Goal: Task Accomplishment & Management: Use online tool/utility

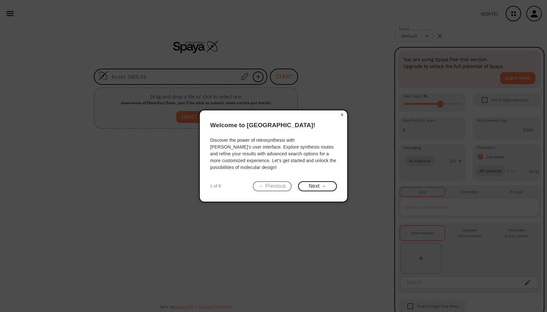
click at [413, 292] on icon at bounding box center [273, 156] width 547 height 312
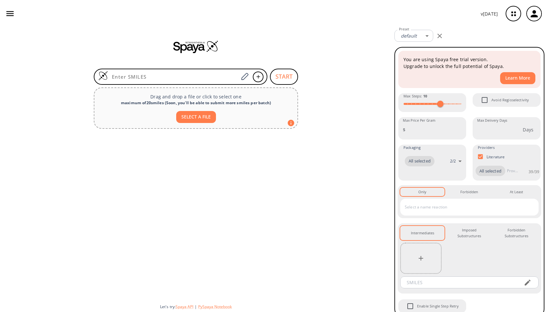
click at [242, 153] on div at bounding box center [196, 214] width 392 height 167
click at [531, 15] on icon "button" at bounding box center [534, 13] width 11 height 11
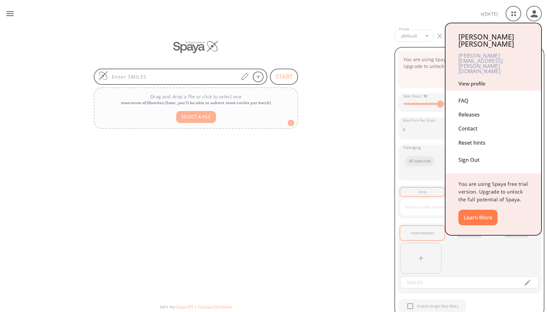
click at [469, 150] on div "Sign Out" at bounding box center [493, 158] width 70 height 17
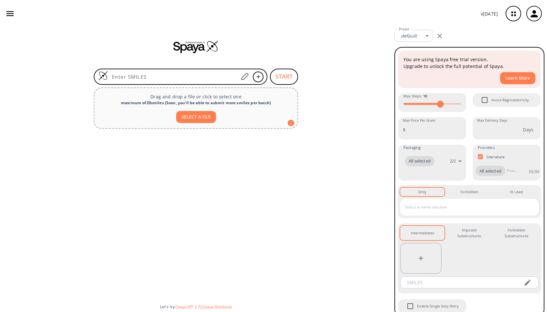
click at [542, 15] on button "button" at bounding box center [534, 13] width 21 height 21
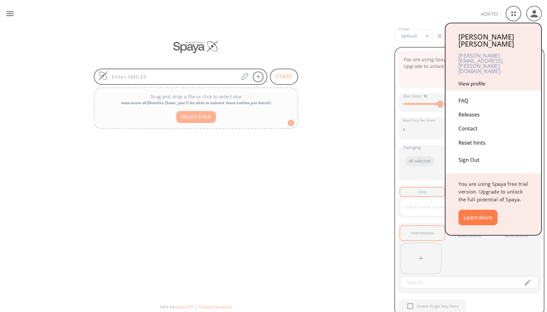
click at [474, 136] on div "Reset hints" at bounding box center [493, 143] width 70 height 14
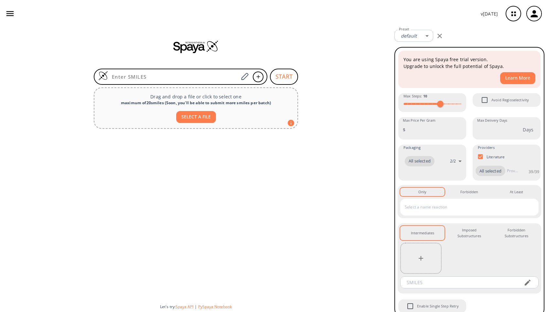
click at [517, 17] on icon "button" at bounding box center [513, 13] width 17 height 17
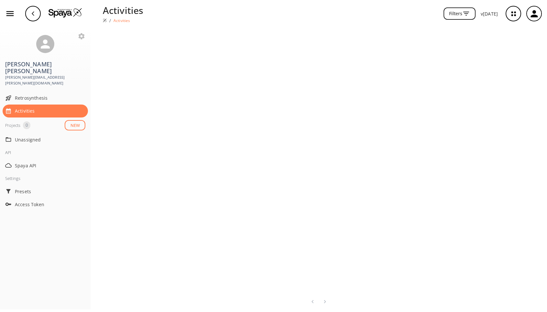
click at [537, 13] on icon "button" at bounding box center [534, 13] width 11 height 11
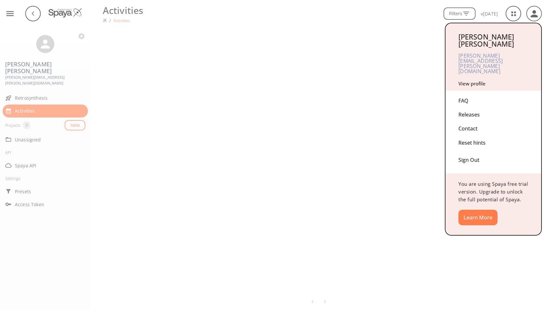
click at [465, 136] on div "Reset hints" at bounding box center [493, 143] width 70 height 14
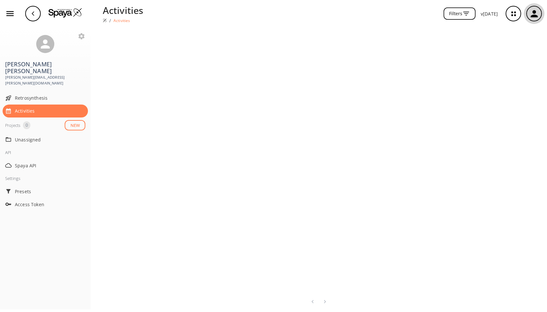
click at [530, 21] on button "button" at bounding box center [534, 13] width 21 height 21
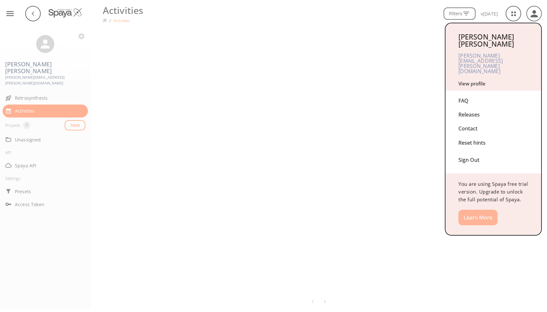
click at [472, 209] on button "Learn More" at bounding box center [477, 217] width 39 height 16
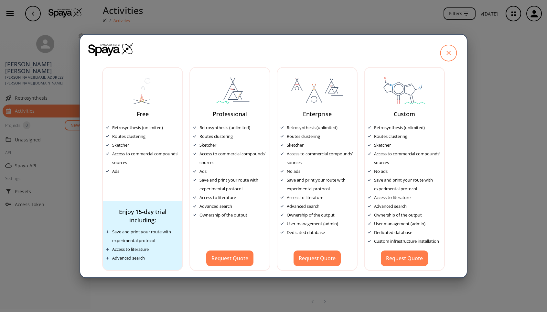
click at [450, 55] on icon at bounding box center [448, 53] width 16 height 16
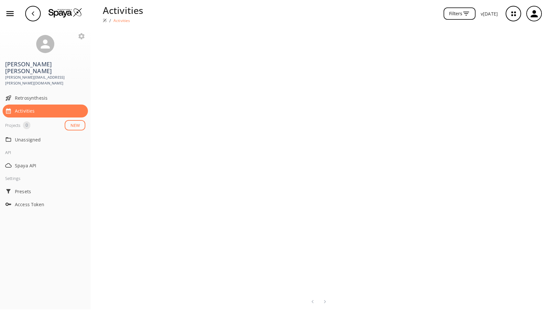
click at [76, 120] on button "NEW" at bounding box center [75, 125] width 21 height 11
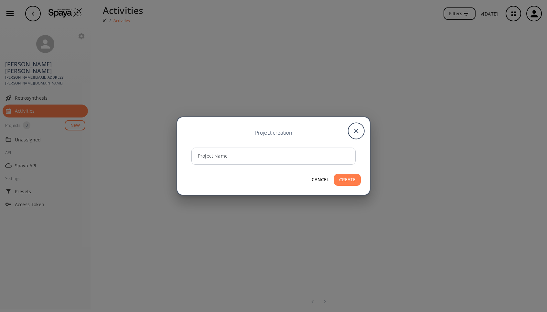
click at [357, 129] on icon "close" at bounding box center [355, 130] width 17 height 17
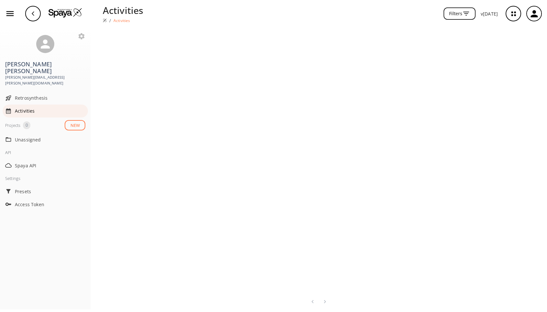
click at [43, 107] on span "Activities" at bounding box center [50, 110] width 70 height 7
click at [42, 94] on span "Retrosynthesis" at bounding box center [50, 97] width 70 height 7
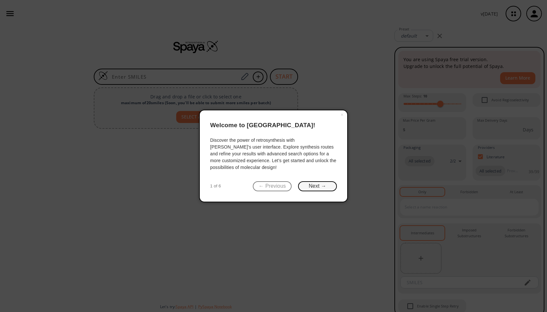
click at [316, 186] on button "Next →" at bounding box center [317, 186] width 39 height 10
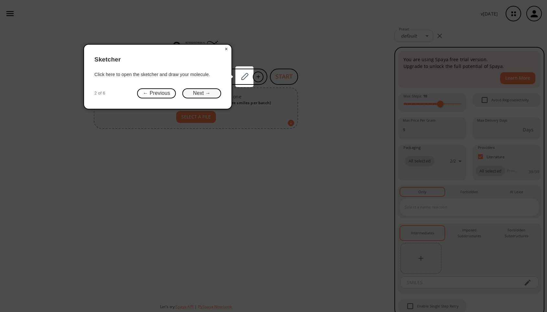
click at [200, 91] on button "Next →" at bounding box center [201, 93] width 39 height 10
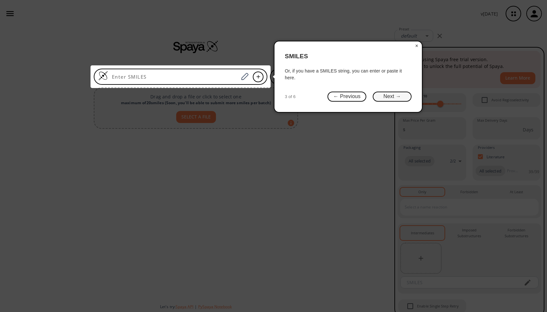
click at [391, 96] on button "Next →" at bounding box center [392, 96] width 39 height 10
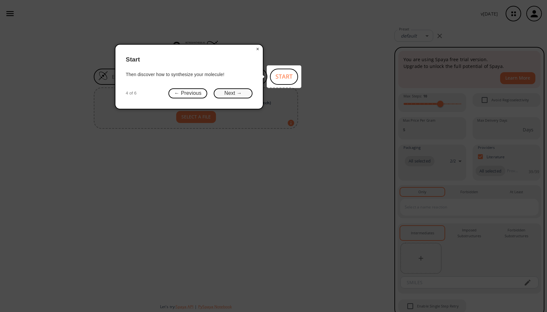
click at [237, 91] on button "Next →" at bounding box center [233, 93] width 39 height 10
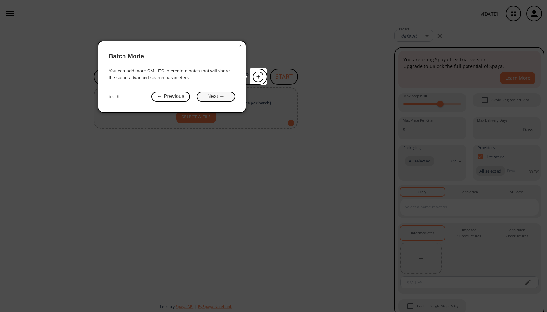
click at [200, 93] on button "Next →" at bounding box center [216, 96] width 39 height 10
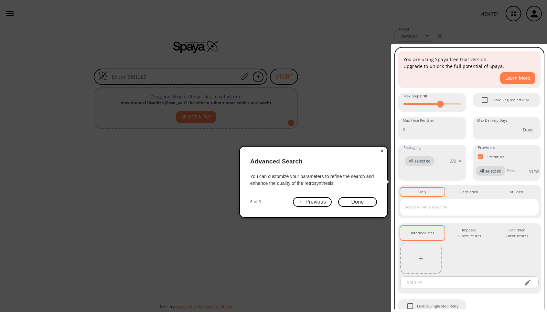
click at [355, 65] on icon at bounding box center [274, 160] width 548 height 320
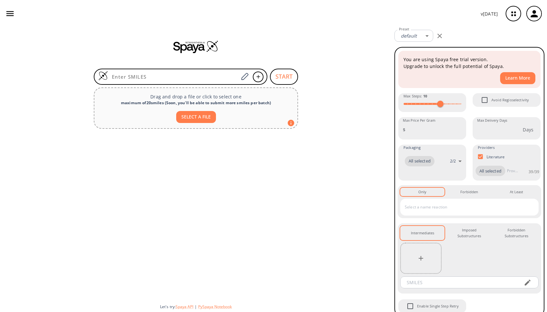
click at [8, 15] on icon "button" at bounding box center [10, 14] width 10 height 10
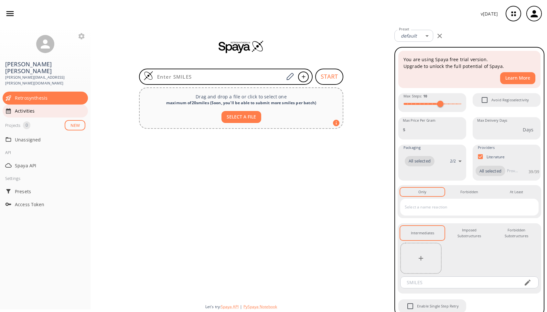
click at [32, 107] on span "Activities" at bounding box center [50, 110] width 70 height 7
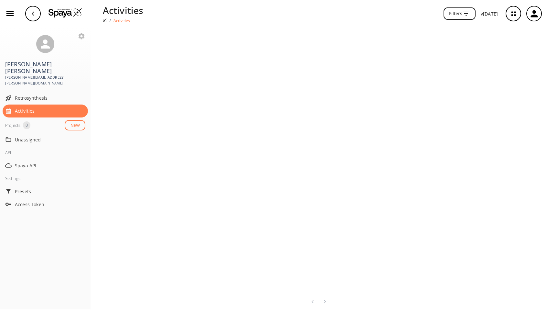
click at [463, 15] on button "Filters" at bounding box center [459, 13] width 32 height 13
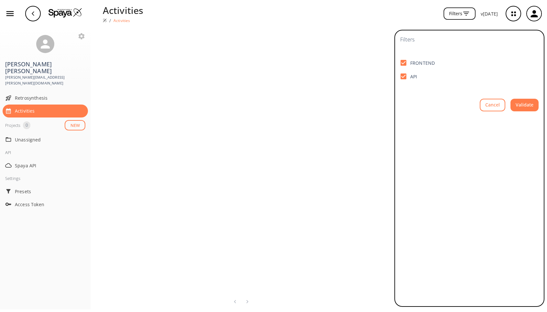
click at [502, 108] on button "Cancel" at bounding box center [493, 105] width 26 height 13
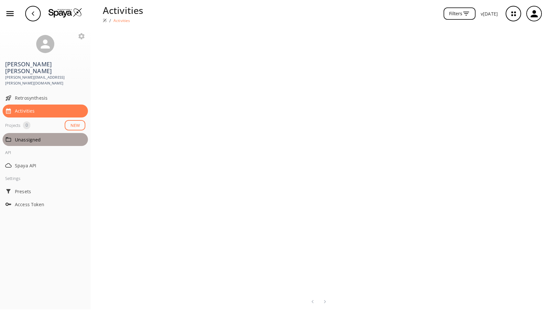
click at [34, 136] on span "Unassigned" at bounding box center [50, 139] width 70 height 7
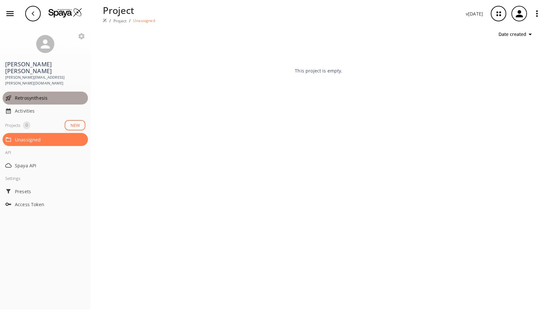
click at [38, 94] on span "Retrosynthesis" at bounding box center [50, 97] width 70 height 7
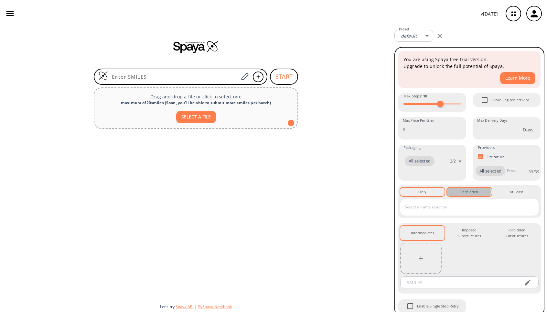
click at [466, 195] on div "Forbidden 0" at bounding box center [469, 192] width 18 height 6
click at [510, 195] on div "At Least 0" at bounding box center [516, 192] width 13 height 6
click at [468, 239] on div "Imposed Substructures 0" at bounding box center [469, 233] width 34 height 12
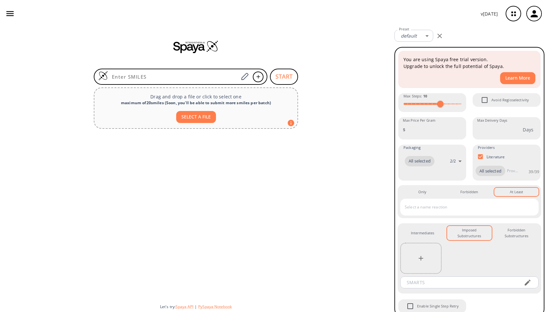
scroll to position [18, 0]
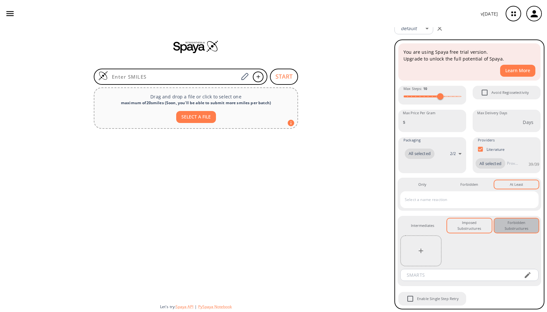
click at [518, 230] on div "Forbidden Substructures 0" at bounding box center [516, 225] width 34 height 12
click at [420, 227] on div "Intermediates 0" at bounding box center [422, 225] width 23 height 6
click at [467, 231] on div "Imposed Substructures 0" at bounding box center [469, 225] width 34 height 12
click at [515, 227] on div "Forbidden Substructures 0" at bounding box center [516, 225] width 34 height 12
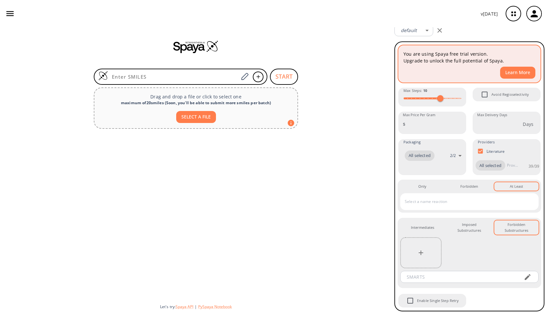
scroll to position [0, 0]
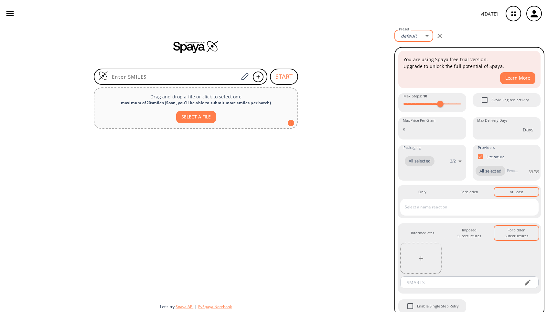
click at [424, 36] on body "v 1.9.36 Nadia Brugger nadia.brugger@milliporesigma.com Retrosynthesis Activiti…" at bounding box center [273, 156] width 547 height 312
click at [419, 58] on link "Manage Presets" at bounding box center [416, 60] width 35 height 10
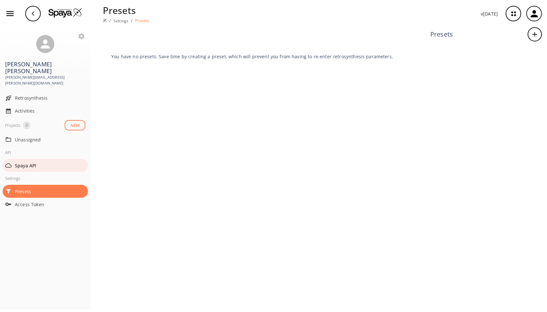
click at [29, 162] on span "Spaya API" at bounding box center [50, 165] width 70 height 7
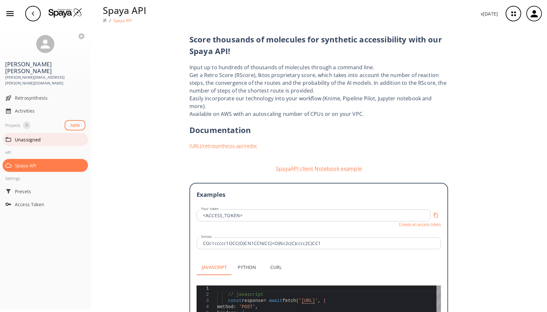
click at [33, 136] on span "Unassigned" at bounding box center [50, 139] width 70 height 7
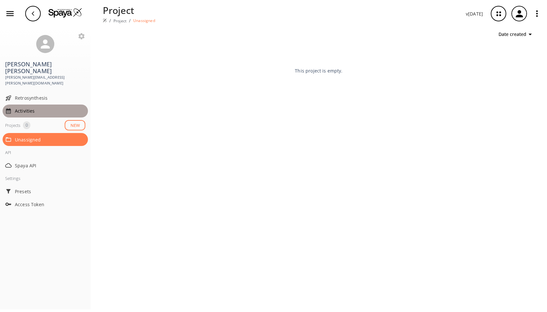
click at [47, 107] on span "Activities" at bounding box center [50, 110] width 70 height 7
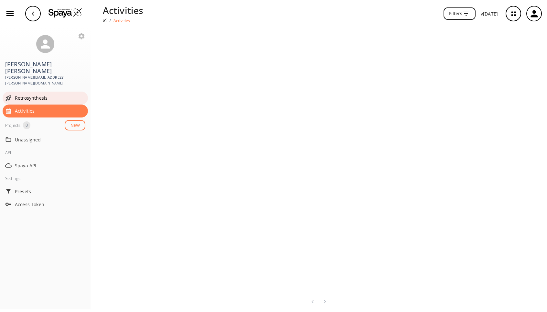
click at [62, 91] on div "Retrosynthesis" at bounding box center [45, 97] width 85 height 13
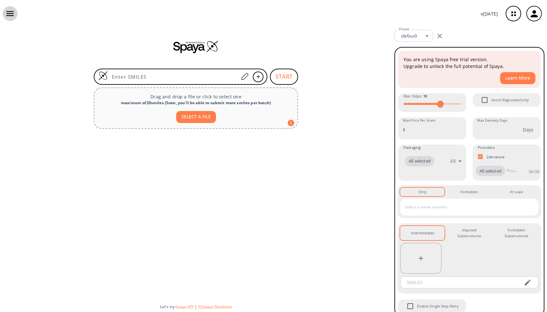
click at [16, 15] on button "button" at bounding box center [10, 13] width 15 height 15
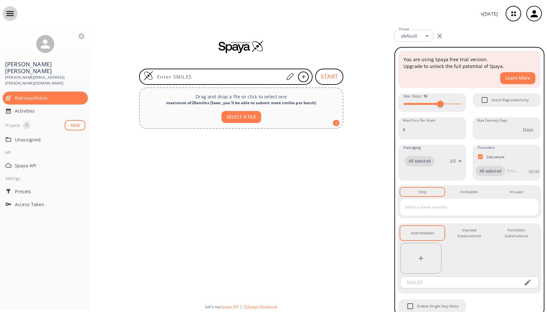
click at [15, 14] on button "button" at bounding box center [10, 13] width 15 height 15
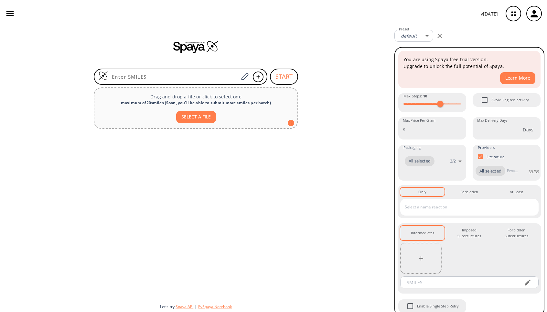
click at [512, 8] on icon "button" at bounding box center [513, 13] width 17 height 17
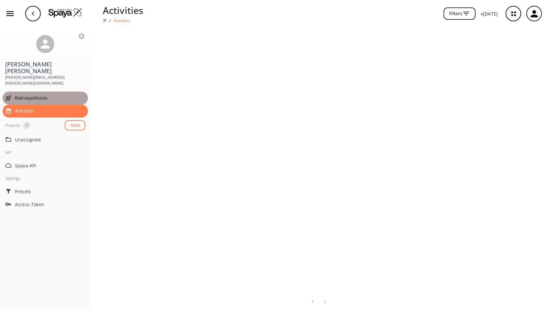
click at [36, 91] on div "Retrosynthesis" at bounding box center [45, 97] width 85 height 13
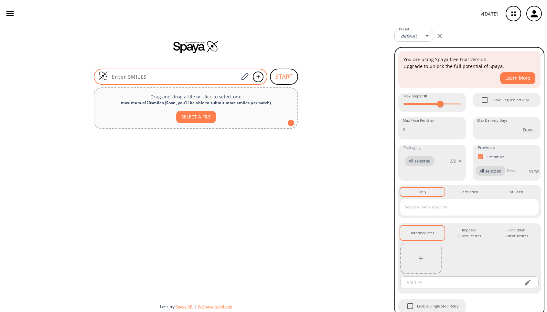
click at [194, 80] on div at bounding box center [181, 77] width 174 height 16
click at [241, 77] on icon at bounding box center [244, 76] width 9 height 8
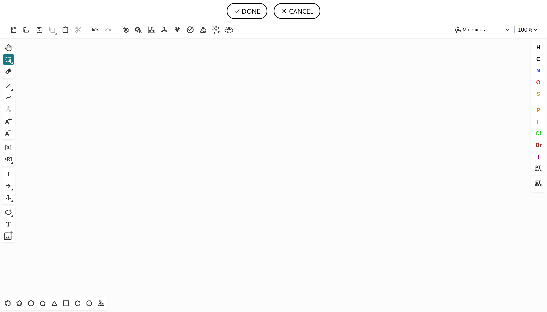
click at [10, 11] on header "DONE CANCEL" at bounding box center [273, 11] width 547 height 22
click at [289, 10] on button "CANCEL" at bounding box center [297, 11] width 47 height 16
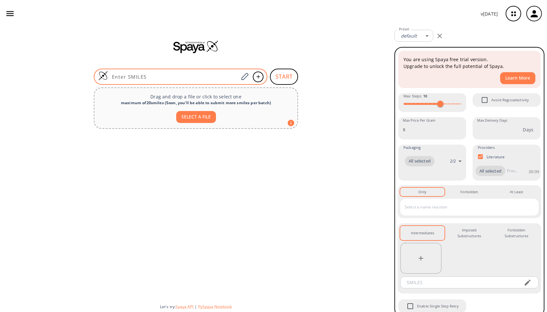
click at [207, 74] on input at bounding box center [173, 76] width 131 height 6
click at [157, 72] on div at bounding box center [181, 77] width 174 height 16
click at [244, 77] on icon at bounding box center [244, 76] width 9 height 8
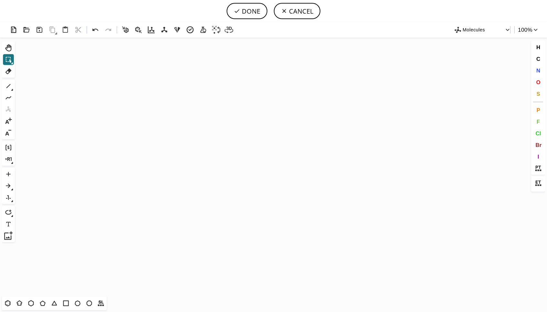
click at [231, 103] on icon "Created with [PERSON_NAME] 2.3.0" at bounding box center [273, 166] width 512 height 259
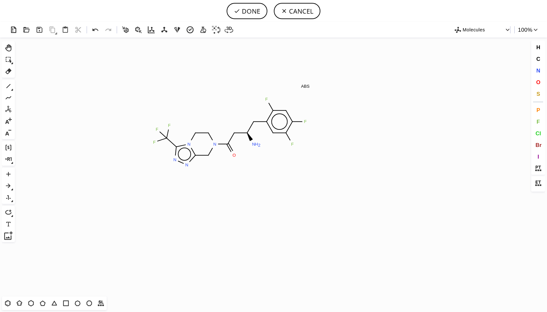
click at [230, 132] on icon "Created with [PERSON_NAME] 2.3.0 N H 2 O N N N N F F F F F F ABS" at bounding box center [273, 166] width 512 height 259
click at [255, 16] on button "DONE" at bounding box center [247, 11] width 41 height 16
type input "N[C@H](Cc1c(F)cc(F)c(F)c1)CC(N1Cc2nnc(C(F)(F)F)[n]2CC1)=O"
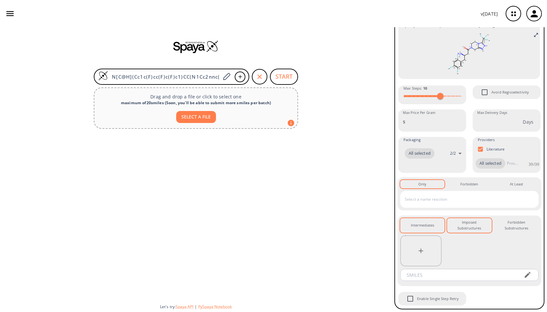
scroll to position [81, 0]
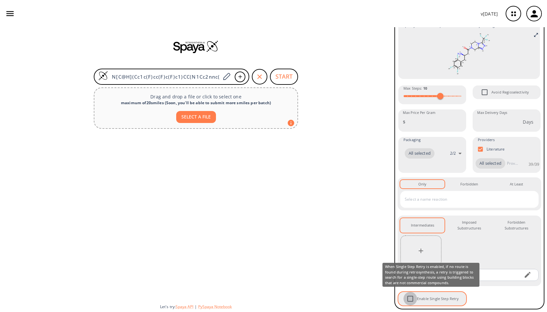
click at [412, 300] on input "Enable Single Step Retry" at bounding box center [410, 299] width 14 height 14
checkbox input "true"
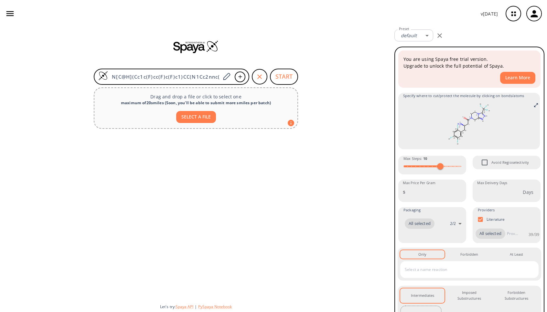
scroll to position [0, 0]
click at [281, 70] on button "START" at bounding box center [284, 77] width 28 height 16
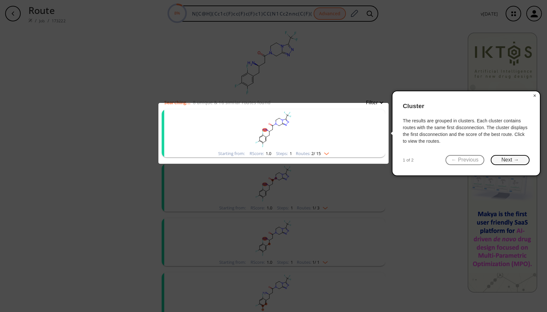
click at [516, 159] on button "Next →" at bounding box center [510, 160] width 39 height 10
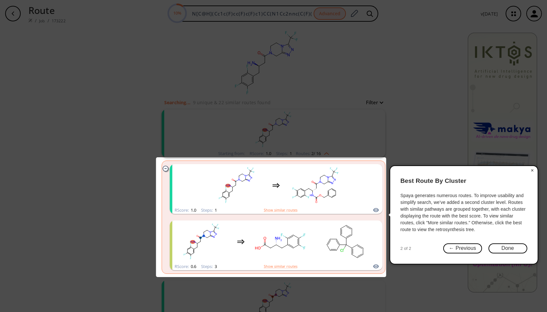
click at [509, 243] on div "× Best Route By Cluster Spaya generates numerous routes. To improve usability a…" at bounding box center [463, 214] width 149 height 99
click at [509, 245] on button "Done" at bounding box center [507, 248] width 39 height 10
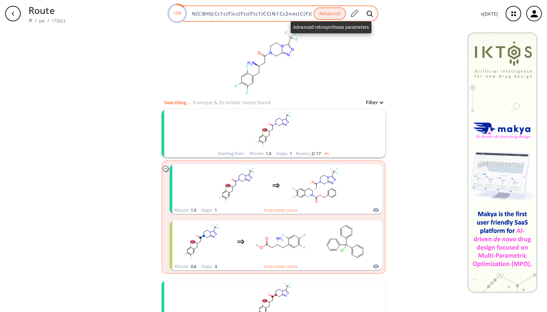
click at [321, 15] on button "Advanced" at bounding box center [330, 13] width 32 height 13
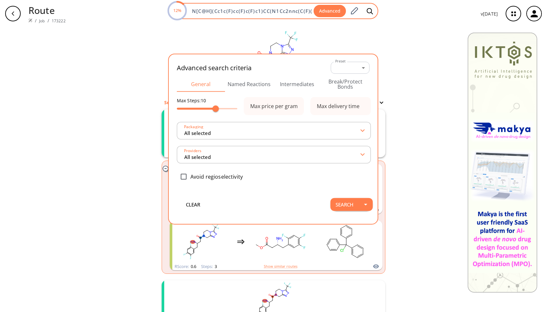
scroll to position [0, 38]
type input "All selected"
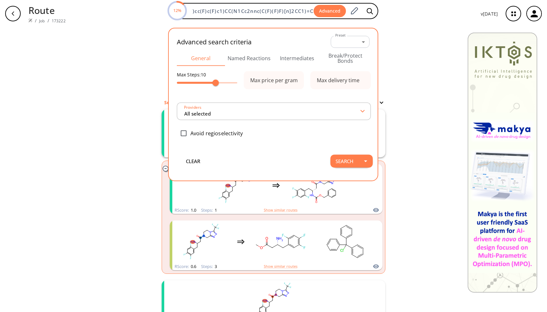
type input "All selected"
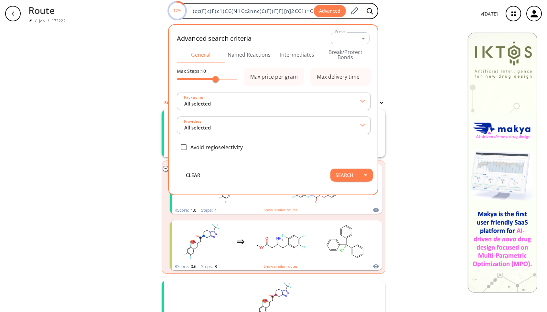
click at [247, 54] on button "Named Reactions" at bounding box center [249, 55] width 48 height 16
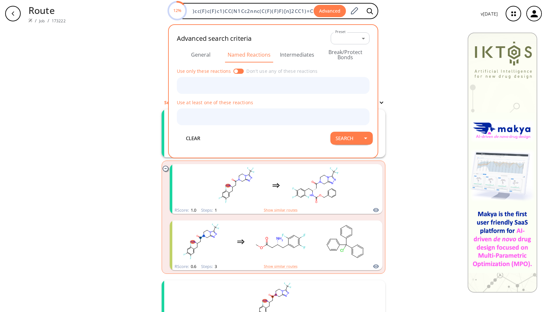
scroll to position [0, 0]
click at [286, 50] on button "Intermediates" at bounding box center [297, 55] width 48 height 16
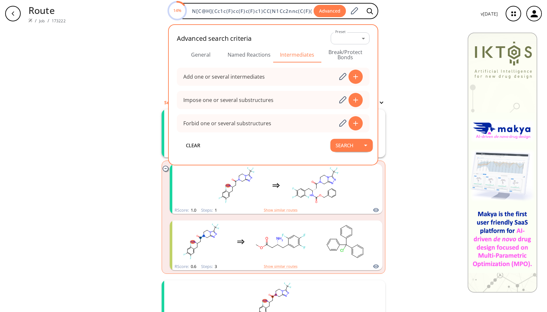
click at [332, 52] on button "Break/Protect Bonds" at bounding box center [345, 55] width 48 height 16
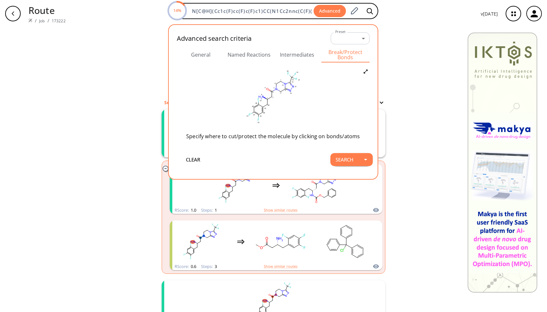
click at [201, 56] on button "General" at bounding box center [201, 55] width 48 height 16
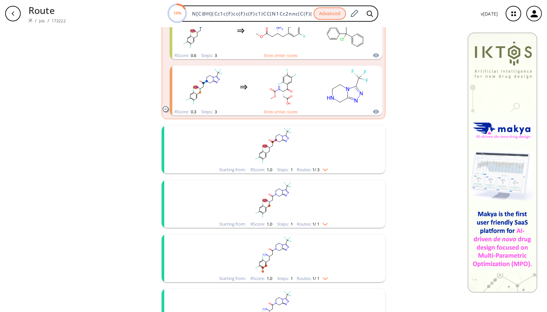
scroll to position [226, 0]
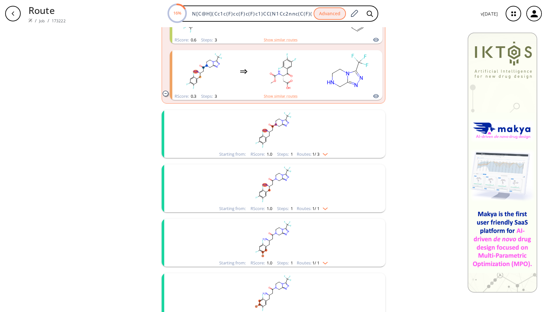
click at [313, 149] on rect "clusters" at bounding box center [273, 130] width 168 height 40
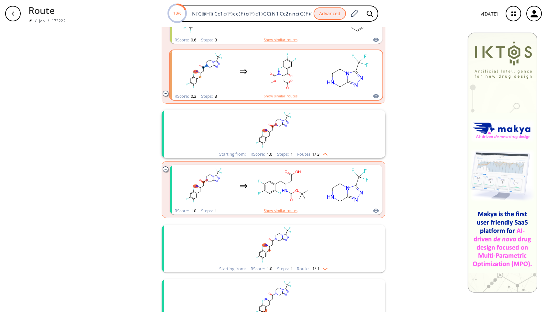
click at [323, 80] on rect "clusters" at bounding box center [348, 71] width 58 height 40
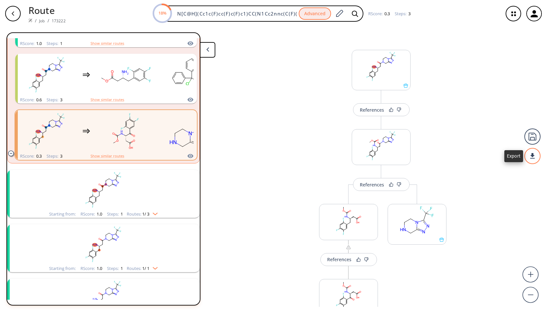
click at [534, 154] on div at bounding box center [532, 156] width 16 height 16
click at [529, 142] on div at bounding box center [273, 156] width 547 height 312
click at [486, 149] on div "References More routes from here References More routes from here References Mo…" at bounding box center [273, 166] width 547 height 279
click at [114, 179] on icon "clusters" at bounding box center [114, 179] width 1 height 1
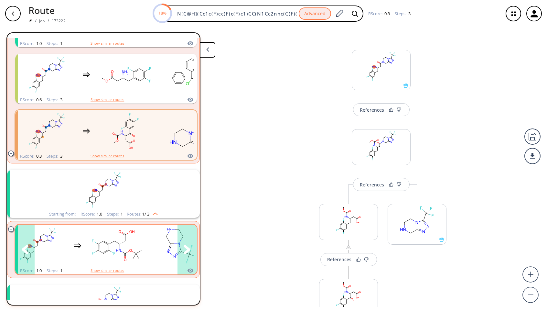
click at [184, 247] on icon "clusters" at bounding box center [187, 249] width 7 height 9
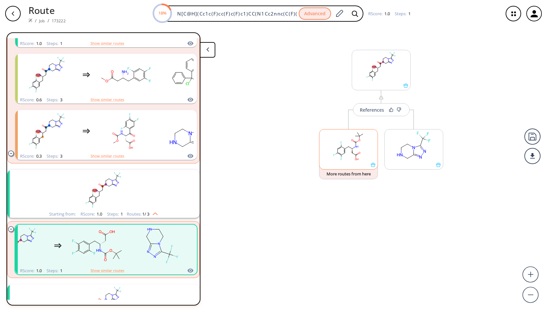
click at [341, 146] on ellipse at bounding box center [341, 146] width 3 height 3
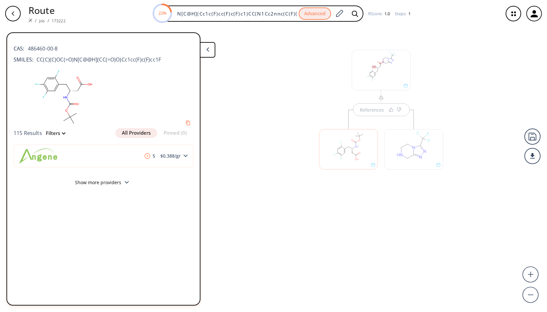
click at [91, 179] on button "Show more providers" at bounding box center [104, 182] width 180 height 15
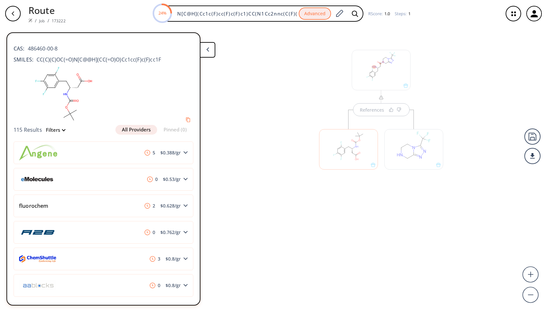
click at [398, 138] on div at bounding box center [413, 149] width 59 height 40
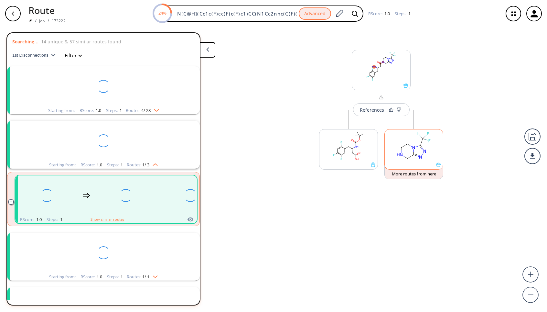
scroll to position [123, 0]
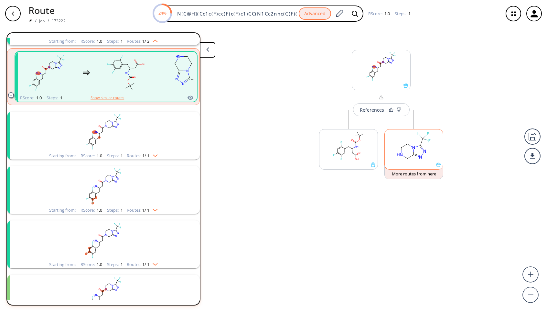
click at [414, 155] on icon at bounding box center [415, 155] width 3 height 1
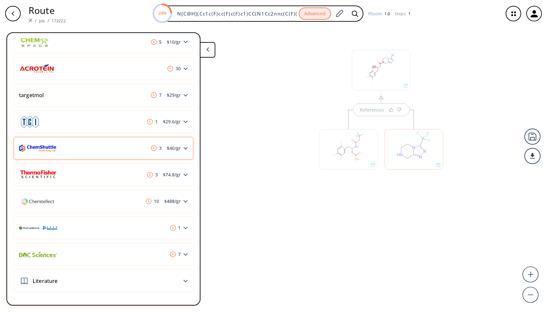
scroll to position [684, 0]
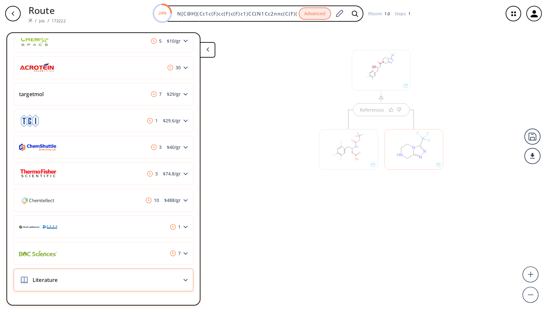
click at [165, 280] on div "Literature" at bounding box center [104, 279] width 180 height 23
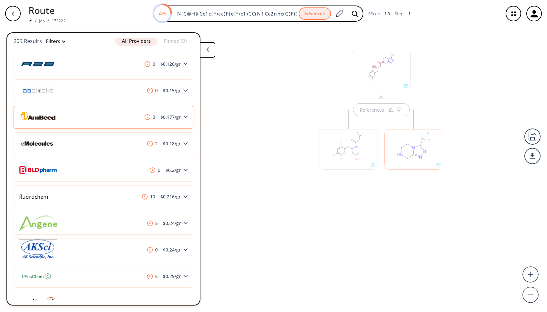
scroll to position [97, 0]
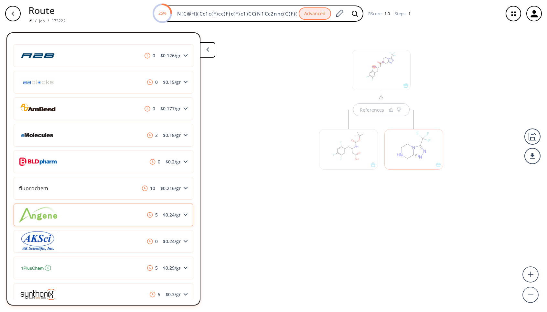
click at [155, 205] on div "5 $ 0.24 /gr" at bounding box center [104, 214] width 180 height 23
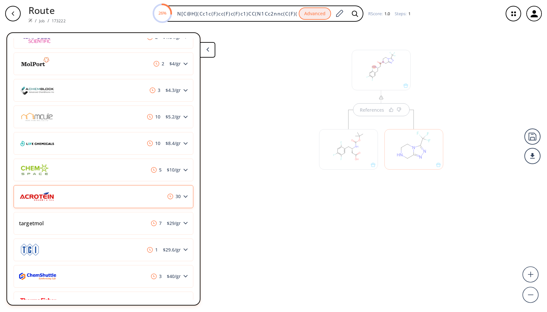
scroll to position [1390, 0]
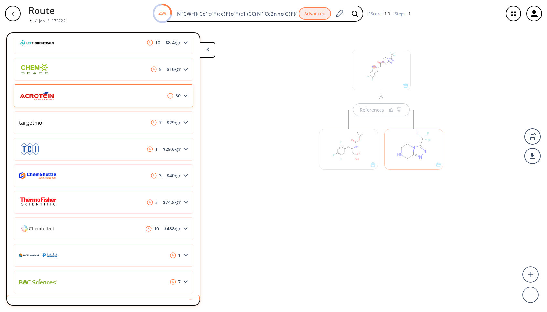
click at [154, 207] on div "3 $ 74.8 /gr" at bounding box center [104, 202] width 180 height 23
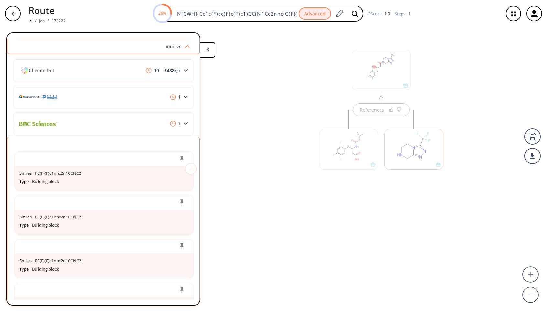
scroll to position [1713, 0]
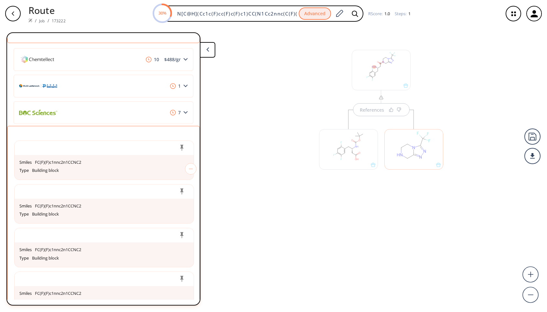
click at [206, 52] on button at bounding box center [208, 50] width 16 height 16
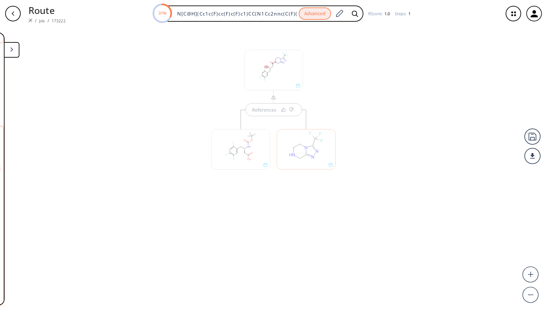
click at [350, 150] on div "References" at bounding box center [273, 166] width 547 height 279
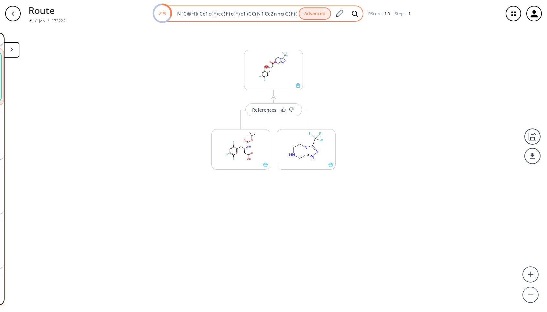
click at [160, 11] on text "31%" at bounding box center [162, 13] width 8 height 6
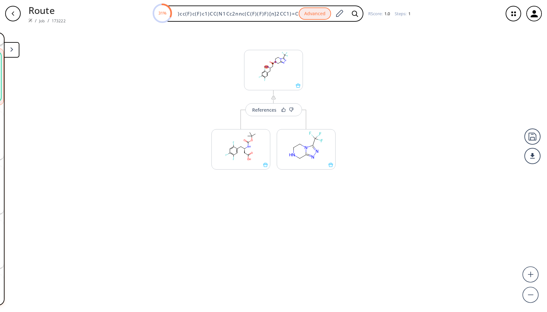
click at [382, 27] on div "Route / Job / 173222 31% N[C@H](Cc1c(F)cc(F)c(F)c1)CC(N1Cc2nnc(C(F)(F)F)[n]2CC1…" at bounding box center [273, 13] width 547 height 27
click at [8, 10] on div "button" at bounding box center [13, 14] width 16 height 16
drag, startPoint x: 13, startPoint y: 11, endPoint x: 24, endPoint y: 16, distance: 11.9
click at [14, 12] on icon "button" at bounding box center [12, 13] width 5 height 5
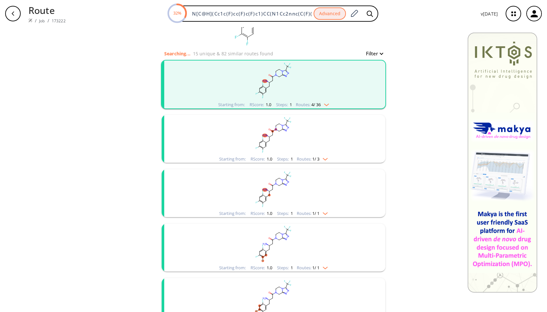
scroll to position [97, 0]
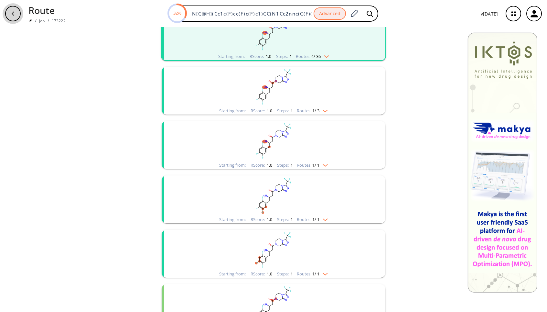
click at [14, 14] on icon "button" at bounding box center [12, 13] width 5 height 5
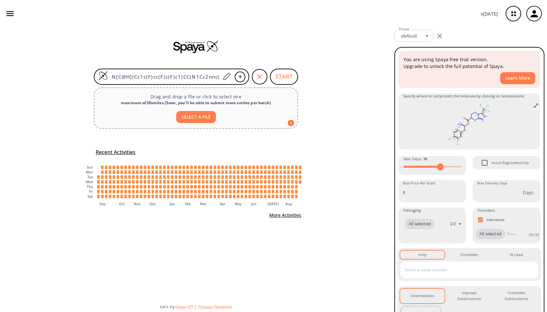
click at [17, 16] on button "button" at bounding box center [10, 13] width 15 height 15
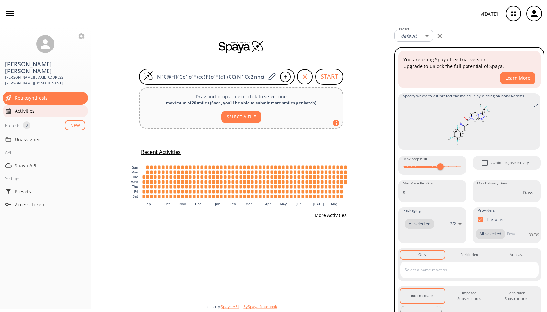
click at [36, 104] on div "Activities" at bounding box center [45, 110] width 85 height 13
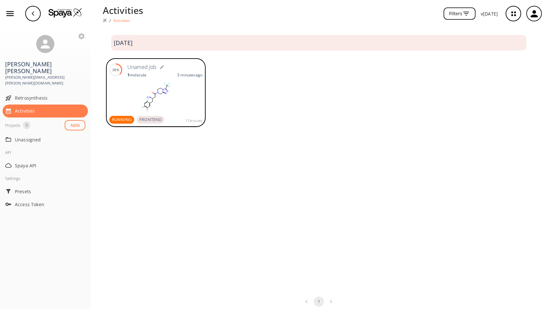
click at [158, 97] on rect at bounding box center [155, 97] width 93 height 32
click at [33, 17] on div "button" at bounding box center [33, 14] width 16 height 16
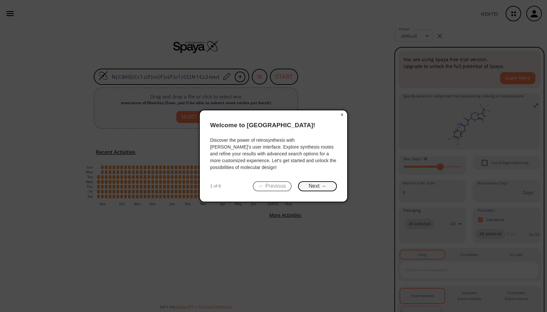
click at [321, 181] on button "Next →" at bounding box center [317, 186] width 39 height 10
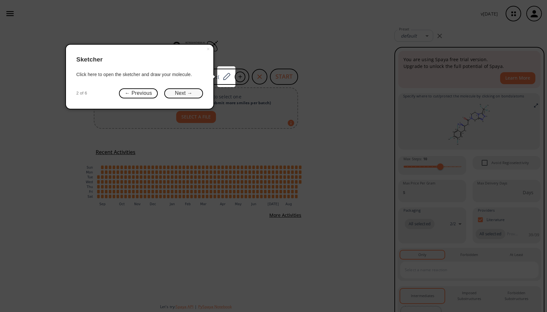
click at [187, 93] on button "Next →" at bounding box center [183, 93] width 39 height 10
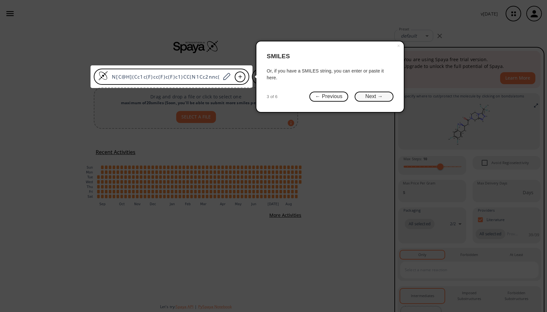
click at [379, 100] on button "Next →" at bounding box center [374, 96] width 39 height 10
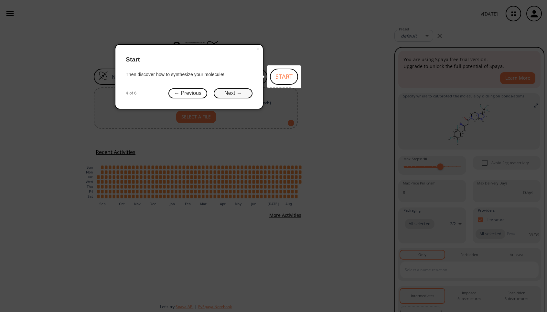
click at [230, 95] on button "Next →" at bounding box center [233, 93] width 39 height 10
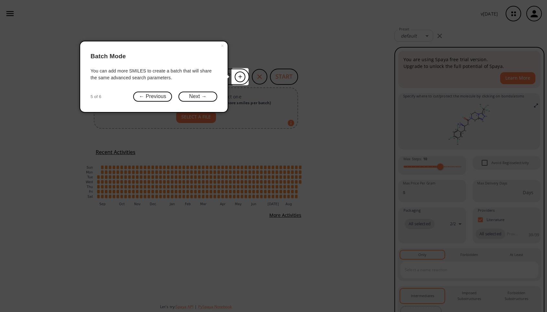
click at [203, 89] on div "× Batch Mode You can add more SMILES to create a batch that will share the same…" at bounding box center [154, 77] width 149 height 72
click at [201, 94] on button "Next →" at bounding box center [197, 96] width 39 height 10
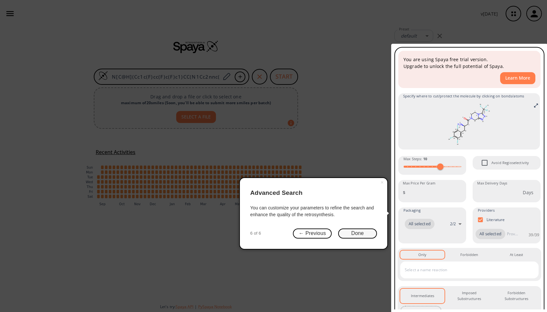
click at [364, 236] on button "Done" at bounding box center [357, 233] width 39 height 10
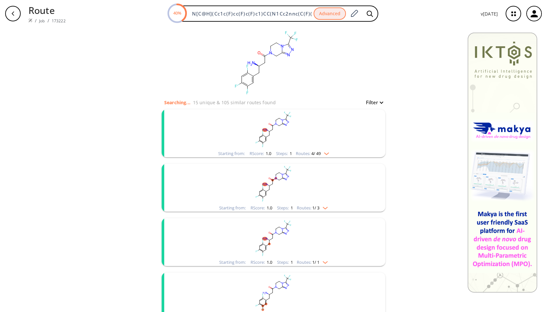
click at [229, 126] on rect "clusters" at bounding box center [273, 129] width 168 height 40
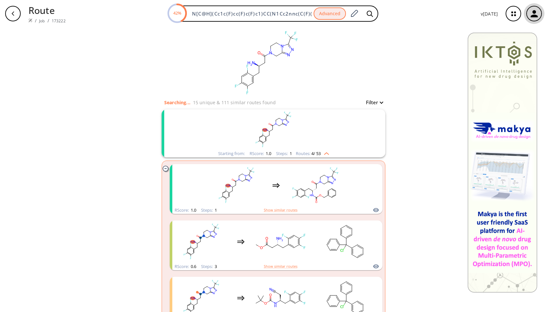
click at [537, 16] on icon "button" at bounding box center [534, 13] width 11 height 11
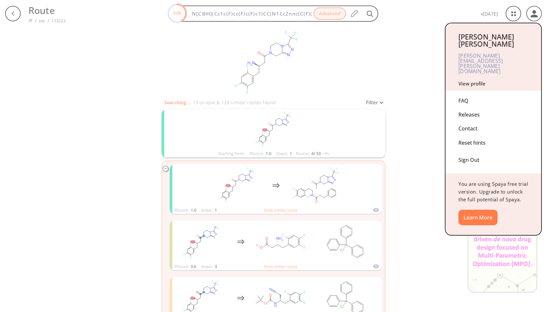
click at [471, 122] on div "Contact" at bounding box center [493, 129] width 70 height 14
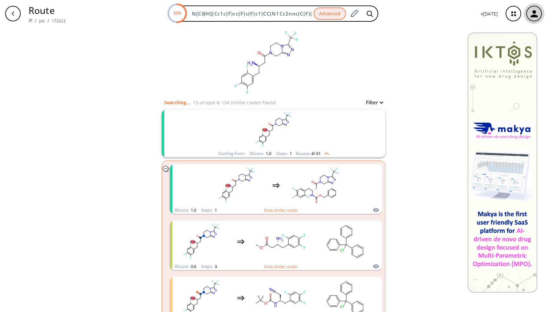
click at [529, 15] on icon "button" at bounding box center [534, 13] width 11 height 11
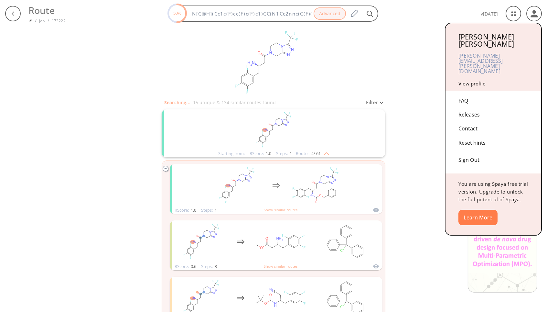
click at [464, 108] on div "Releases" at bounding box center [493, 115] width 70 height 14
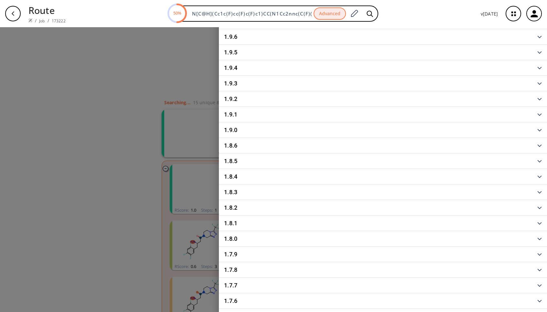
scroll to position [736, 0]
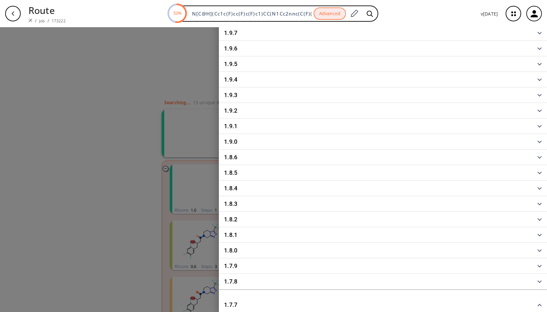
scroll to position [575, 0]
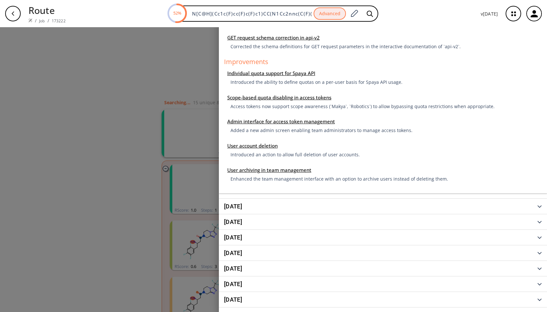
scroll to position [0, 0]
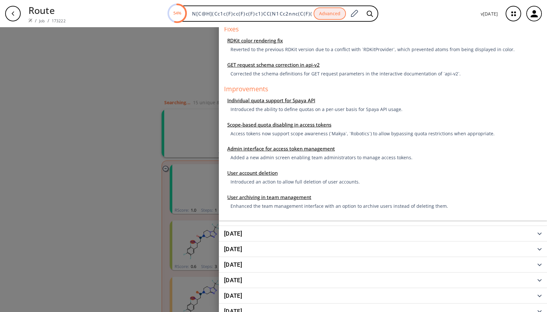
click at [537, 16] on icon "button" at bounding box center [533, 13] width 7 height 7
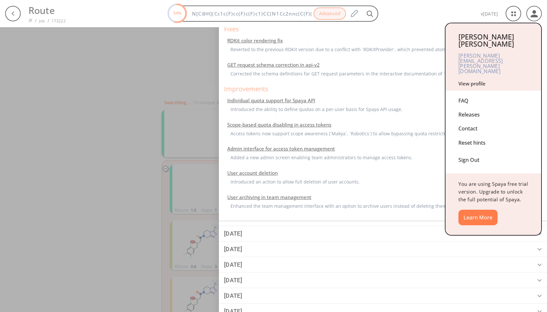
click at [471, 136] on div "Reset hints" at bounding box center [493, 143] width 70 height 14
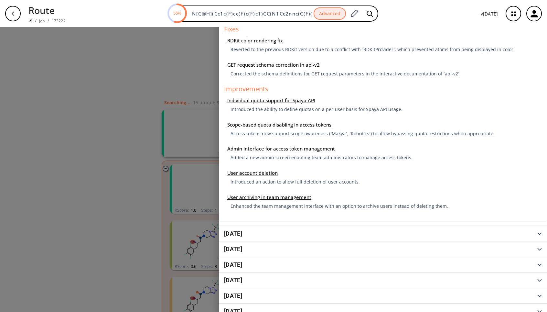
click at [161, 91] on div at bounding box center [273, 156] width 547 height 312
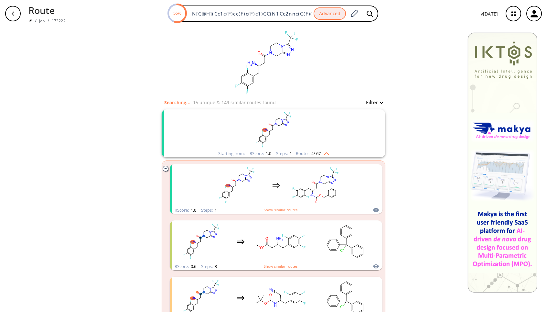
click at [255, 123] on rect "clusters" at bounding box center [273, 129] width 168 height 40
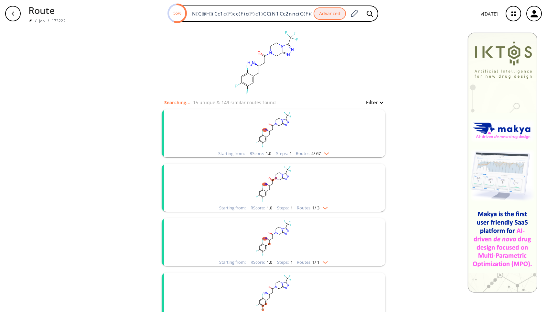
click at [14, 9] on div "button" at bounding box center [13, 14] width 16 height 16
